Goal: Information Seeking & Learning: Learn about a topic

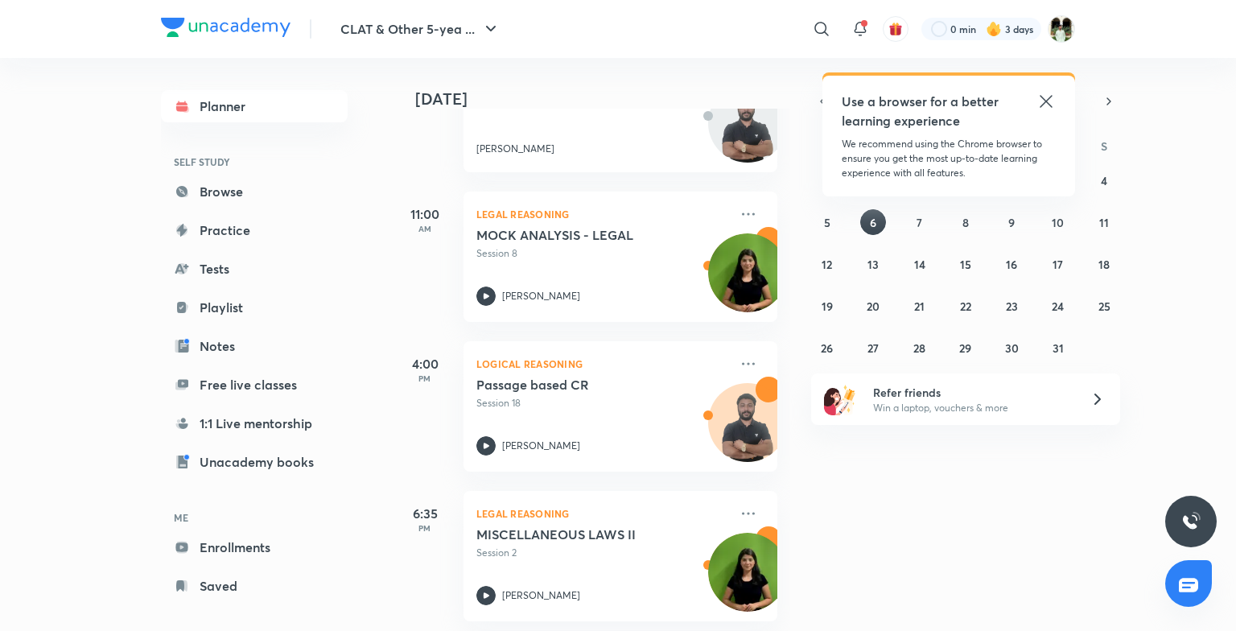
scroll to position [167, 0]
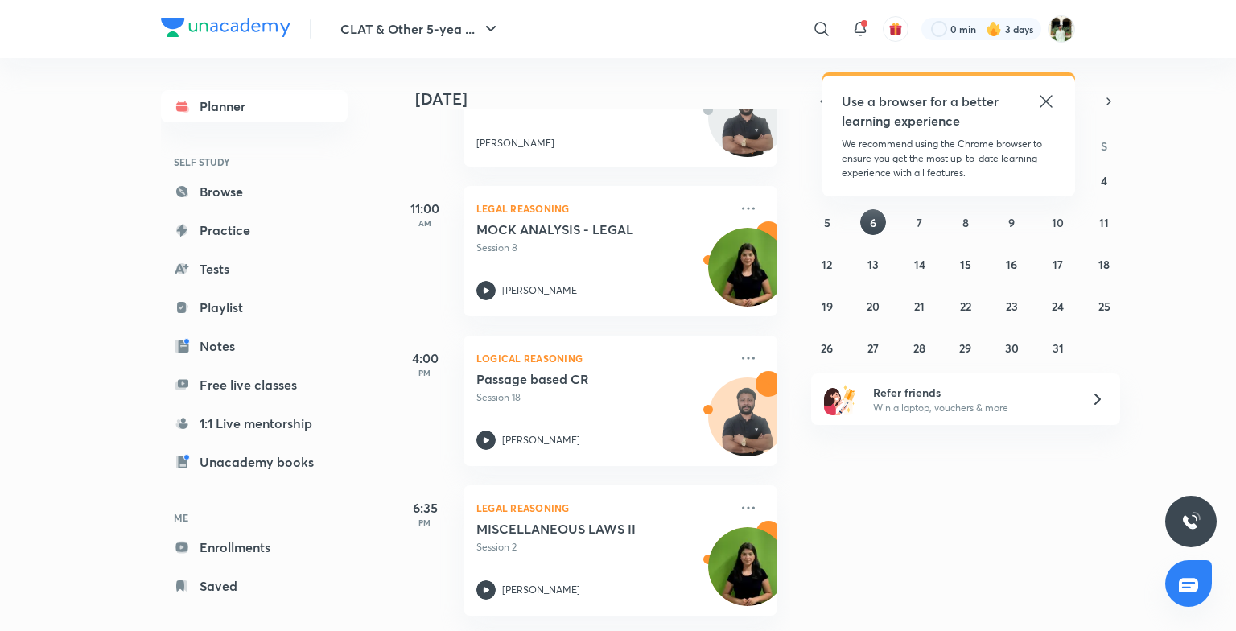
click at [1045, 98] on icon at bounding box center [1046, 101] width 19 height 19
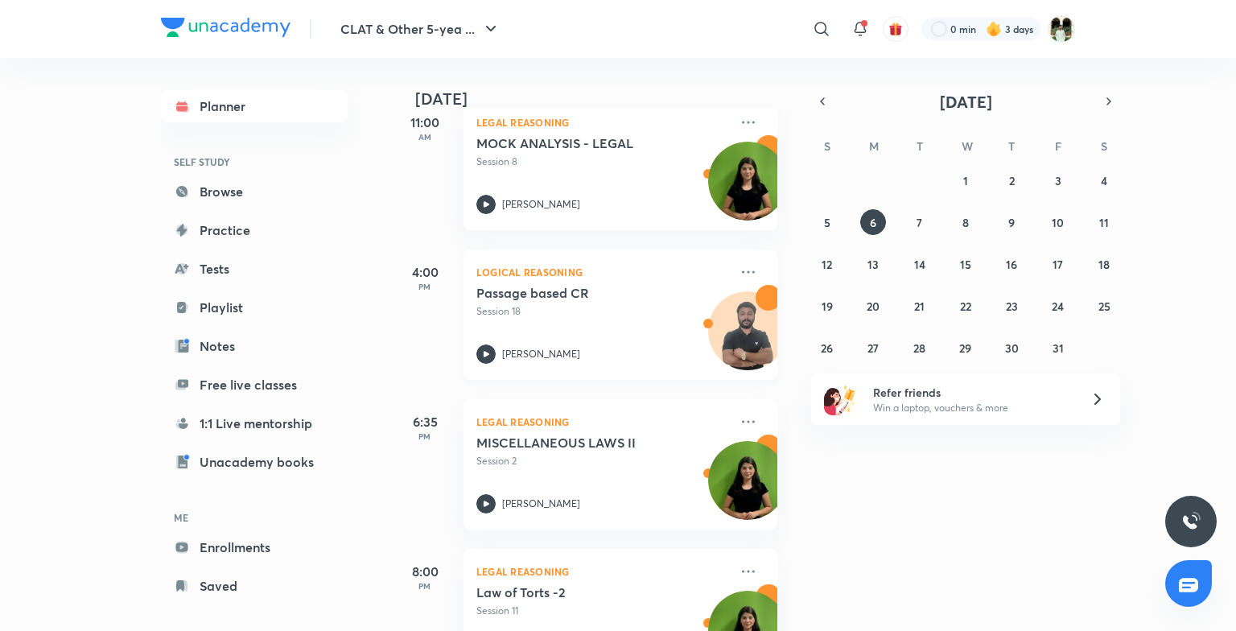
scroll to position [249, 0]
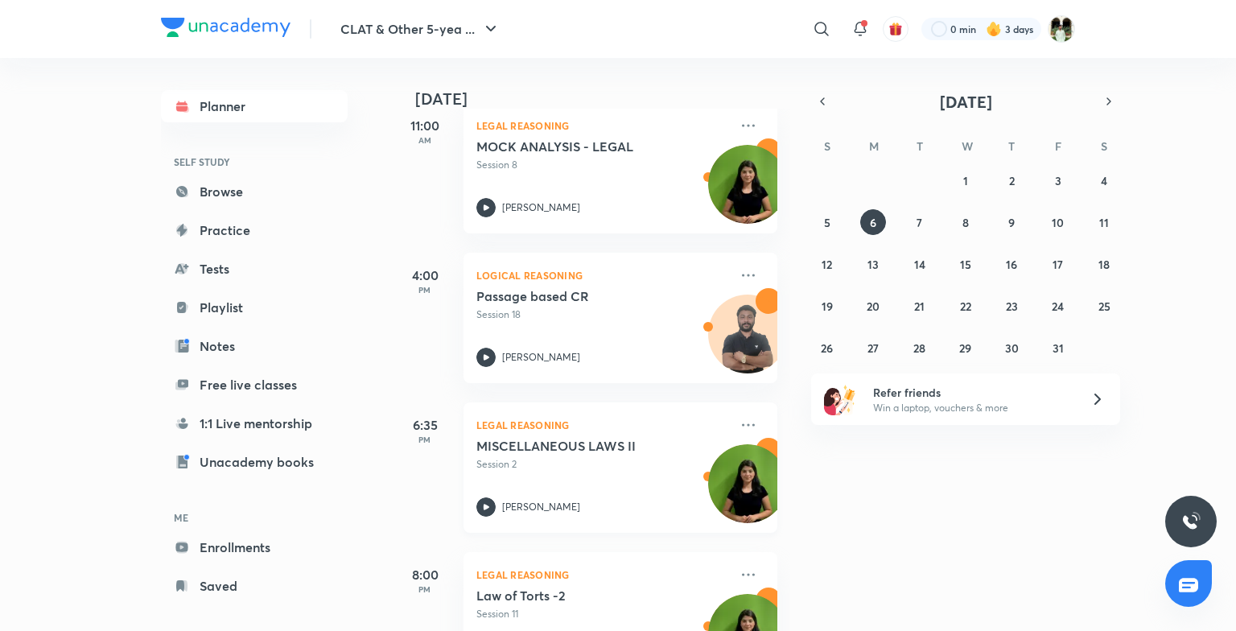
click at [529, 439] on h5 "MISCELLANEOUS LAWS II" at bounding box center [576, 446] width 200 height 16
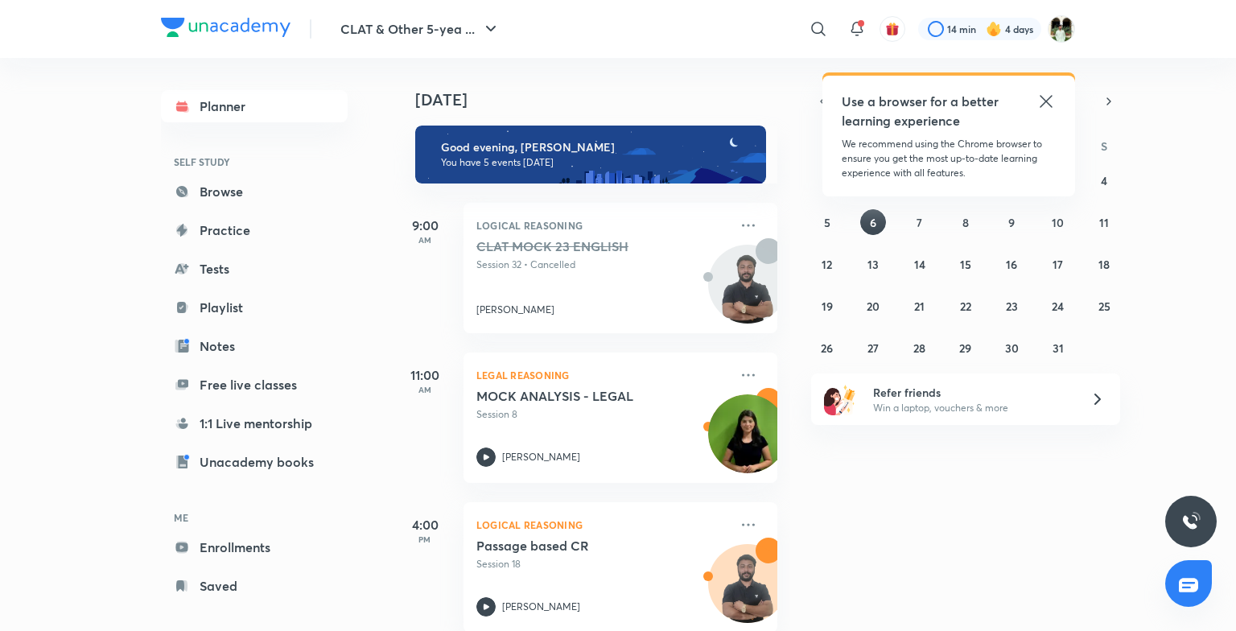
click at [1043, 103] on icon at bounding box center [1046, 101] width 19 height 19
